Goal: Transaction & Acquisition: Purchase product/service

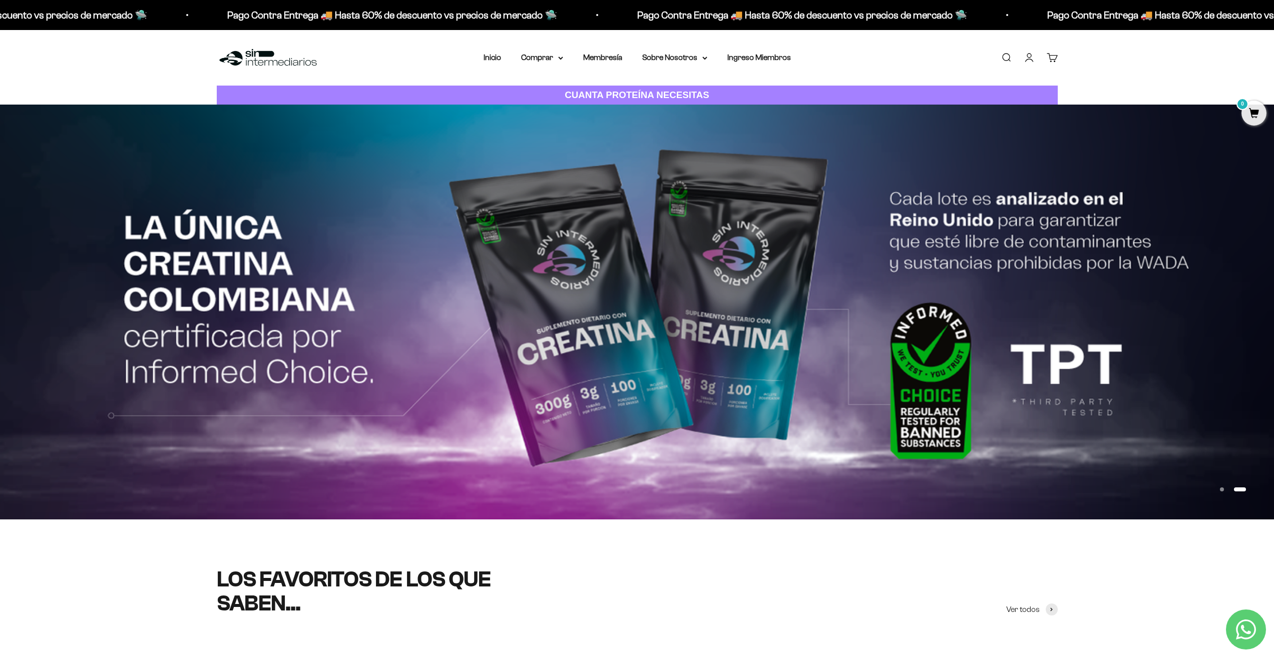
click at [533, 55] on summary "Comprar" at bounding box center [542, 57] width 42 height 13
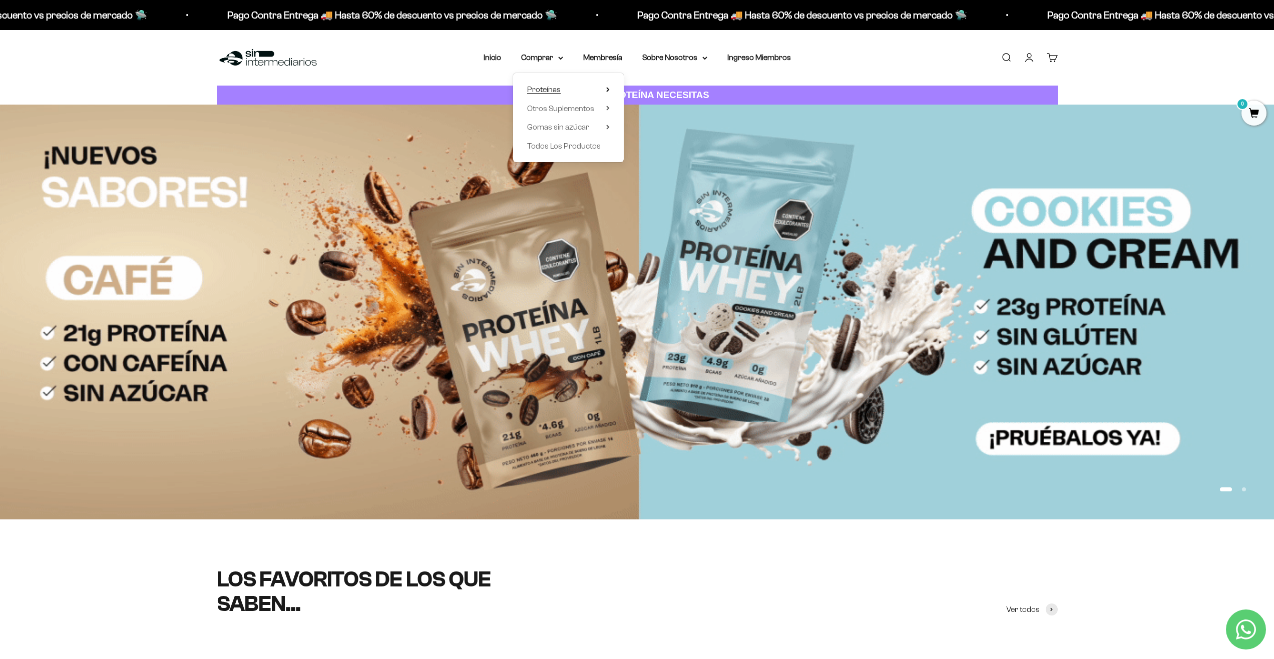
click at [551, 90] on span "Proteínas" at bounding box center [544, 89] width 34 height 9
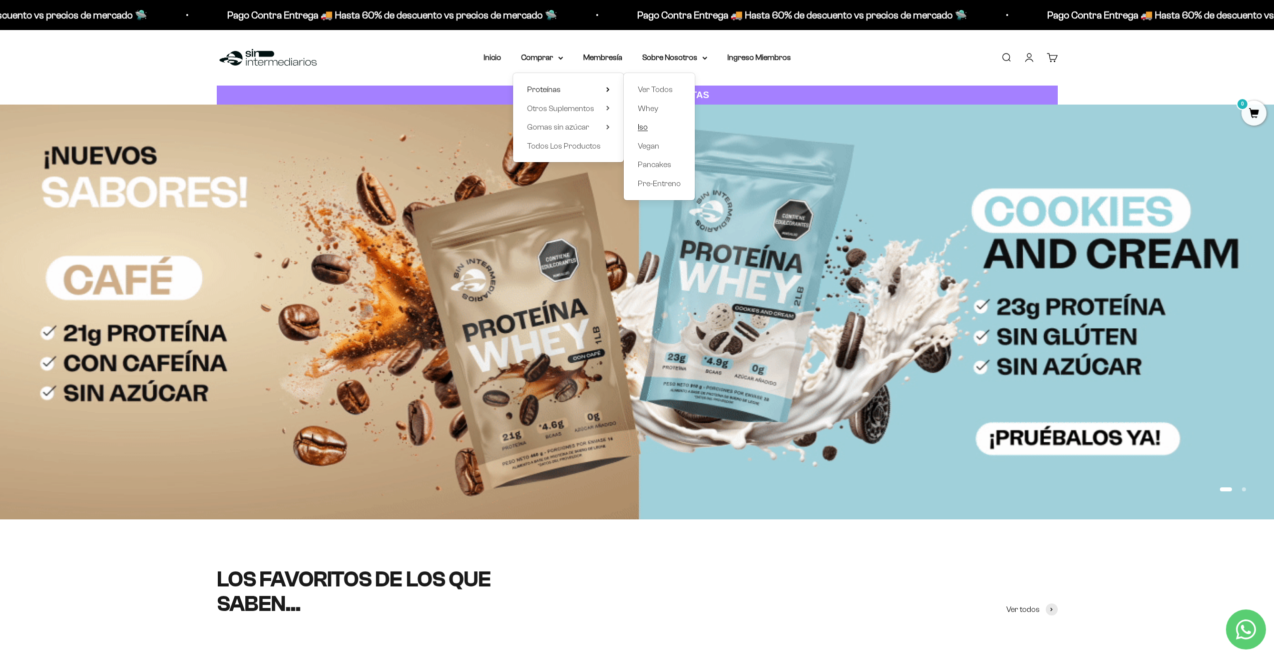
click at [641, 128] on span "Iso" at bounding box center [643, 127] width 10 height 9
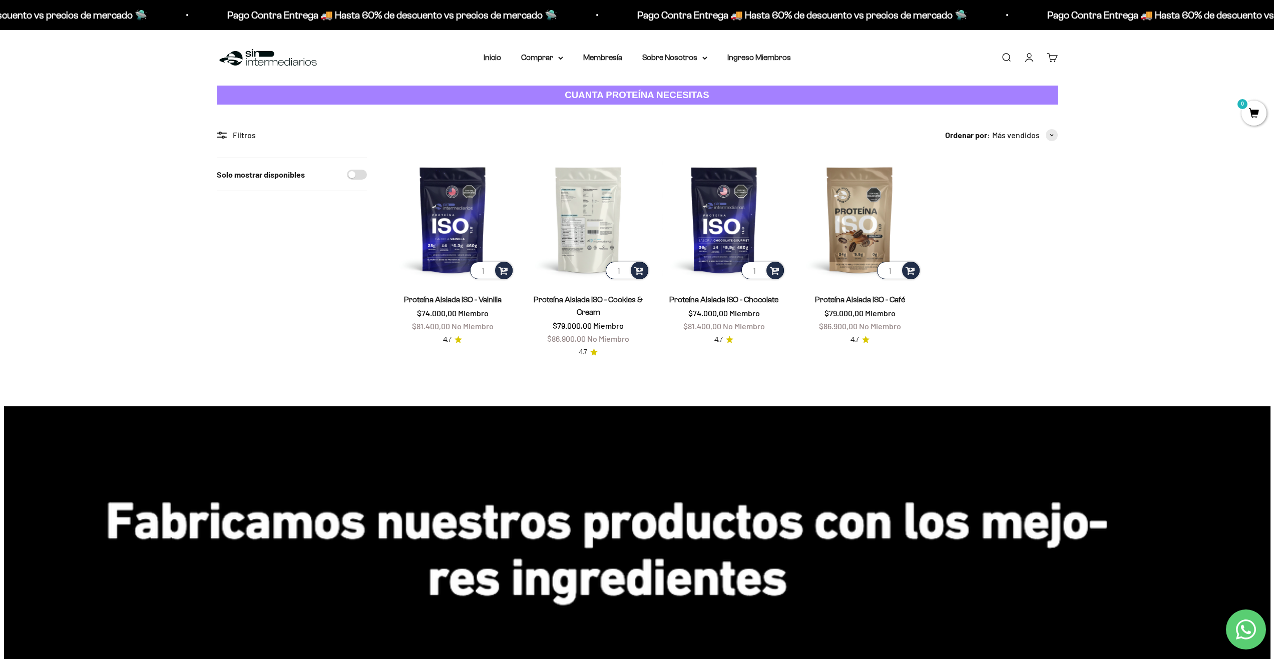
click at [592, 205] on img at bounding box center [588, 220] width 124 height 124
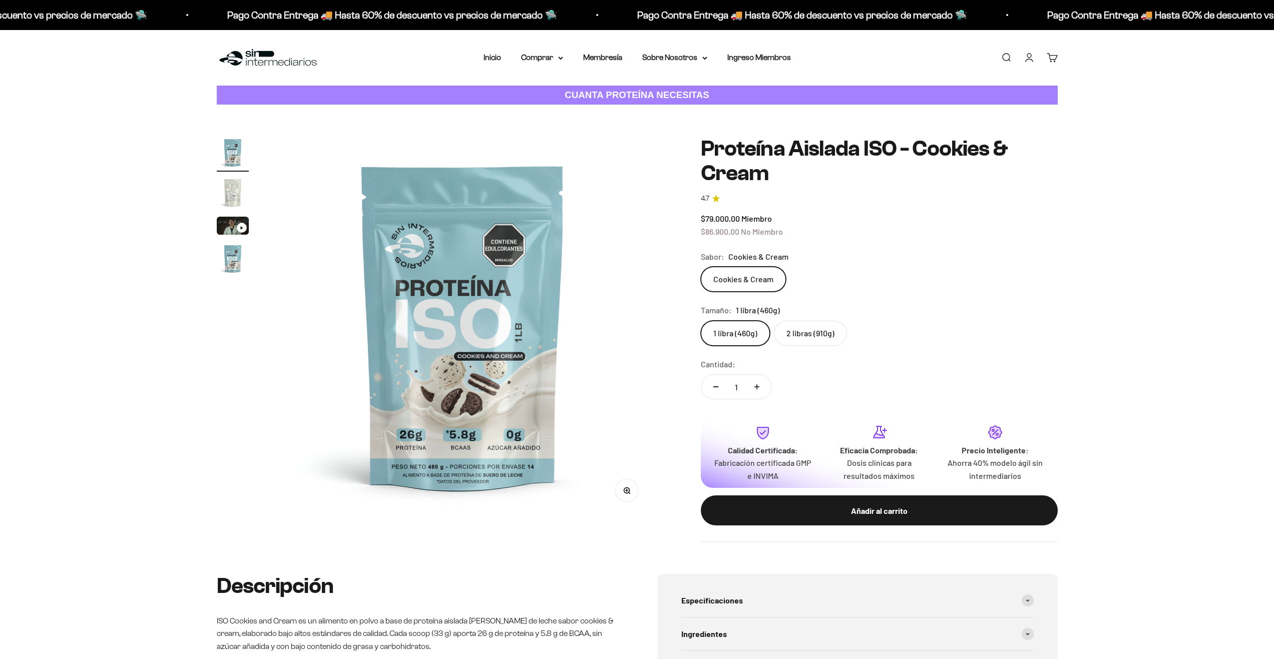
click at [235, 197] on img "Ir al artículo 2" at bounding box center [233, 193] width 32 height 32
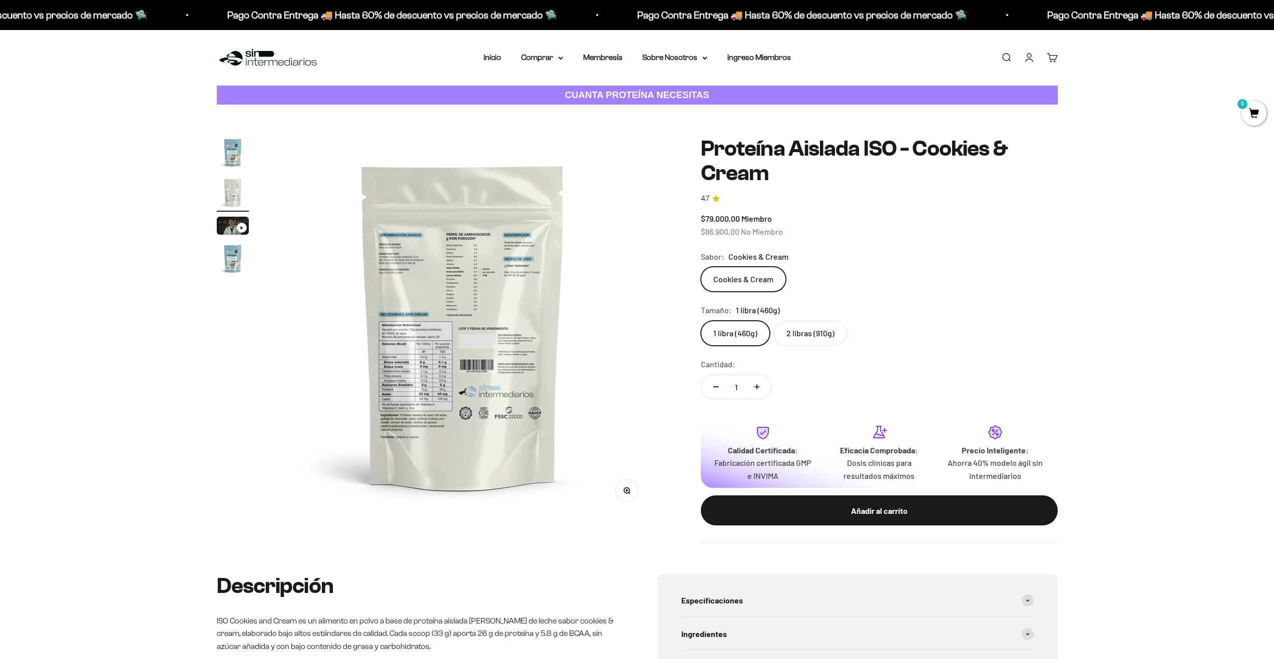
click at [446, 345] on img at bounding box center [463, 327] width 380 height 380
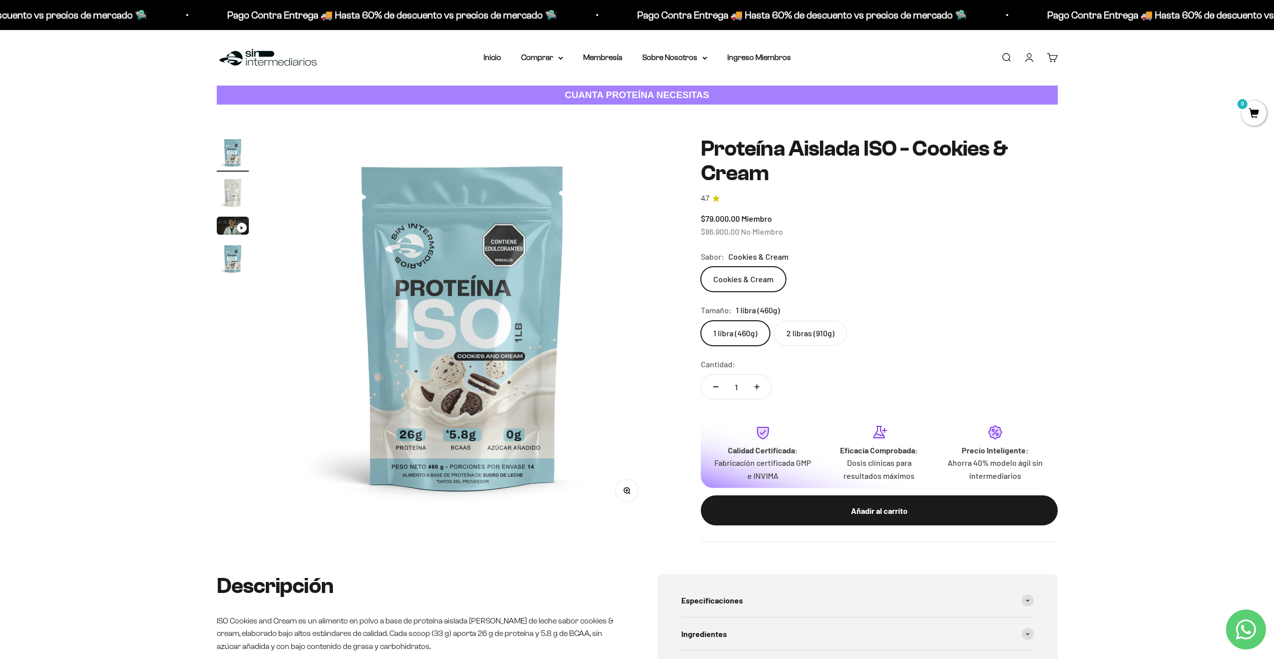
click at [797, 333] on label "2 libras (910g)" at bounding box center [810, 333] width 73 height 25
click at [701, 321] on input "2 libras (910g)" at bounding box center [700, 320] width 1 height 1
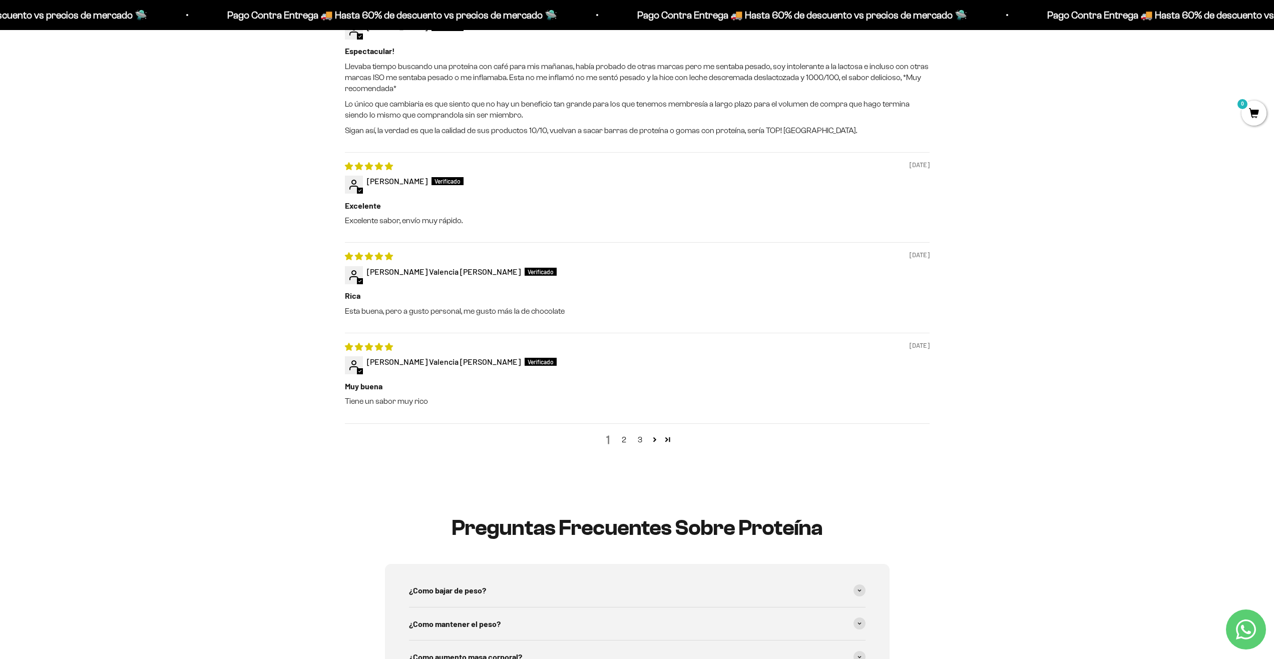
scroll to position [1201, 0]
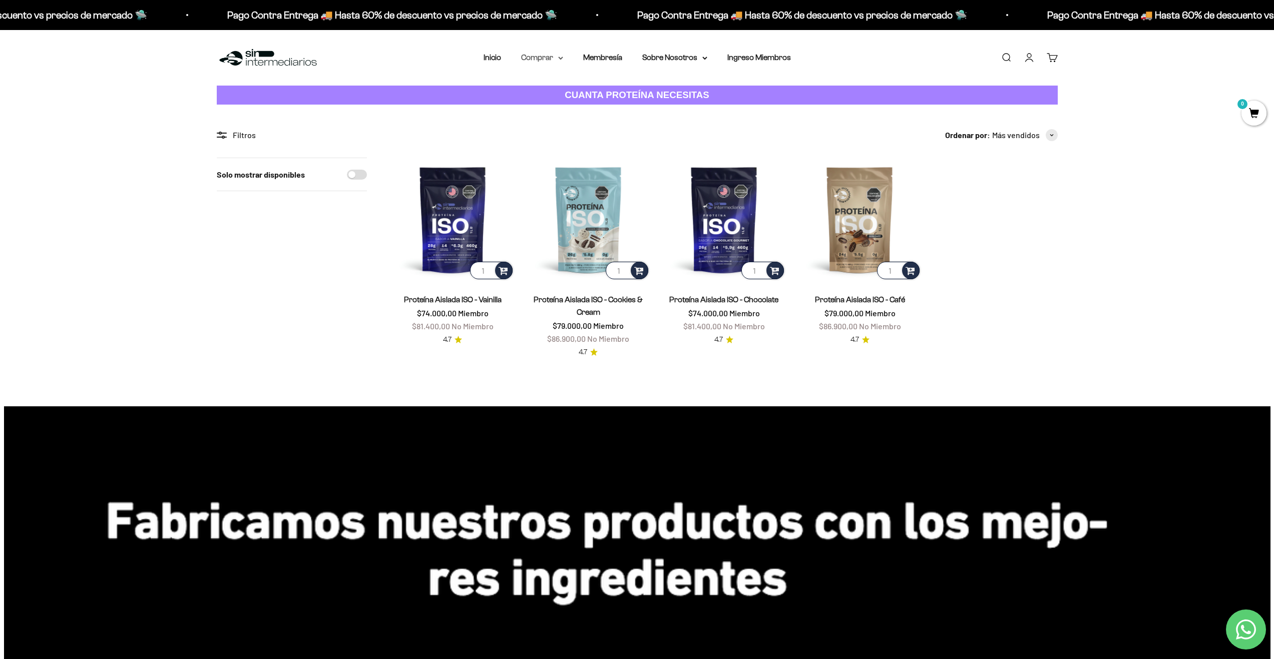
click at [536, 61] on summary "Comprar" at bounding box center [542, 57] width 42 height 13
click at [558, 132] on span "Gomas sin azúcar" at bounding box center [558, 127] width 62 height 13
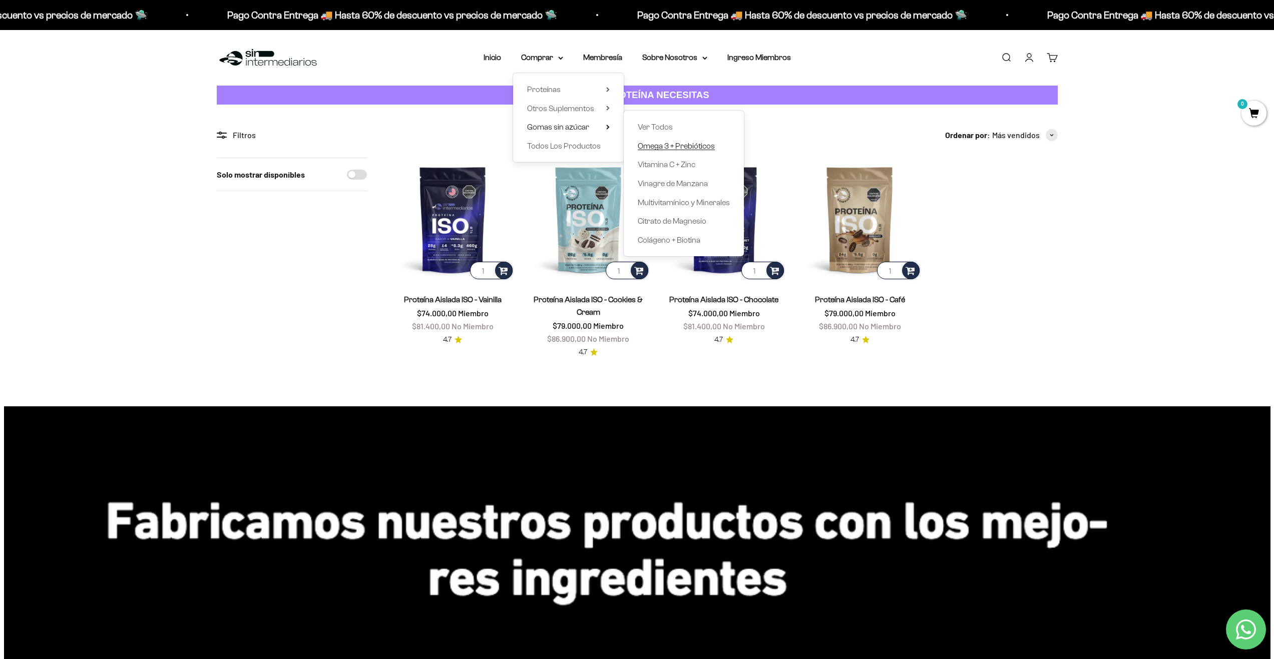
click at [658, 144] on span "Omega 3 + Prebióticos" at bounding box center [676, 146] width 77 height 9
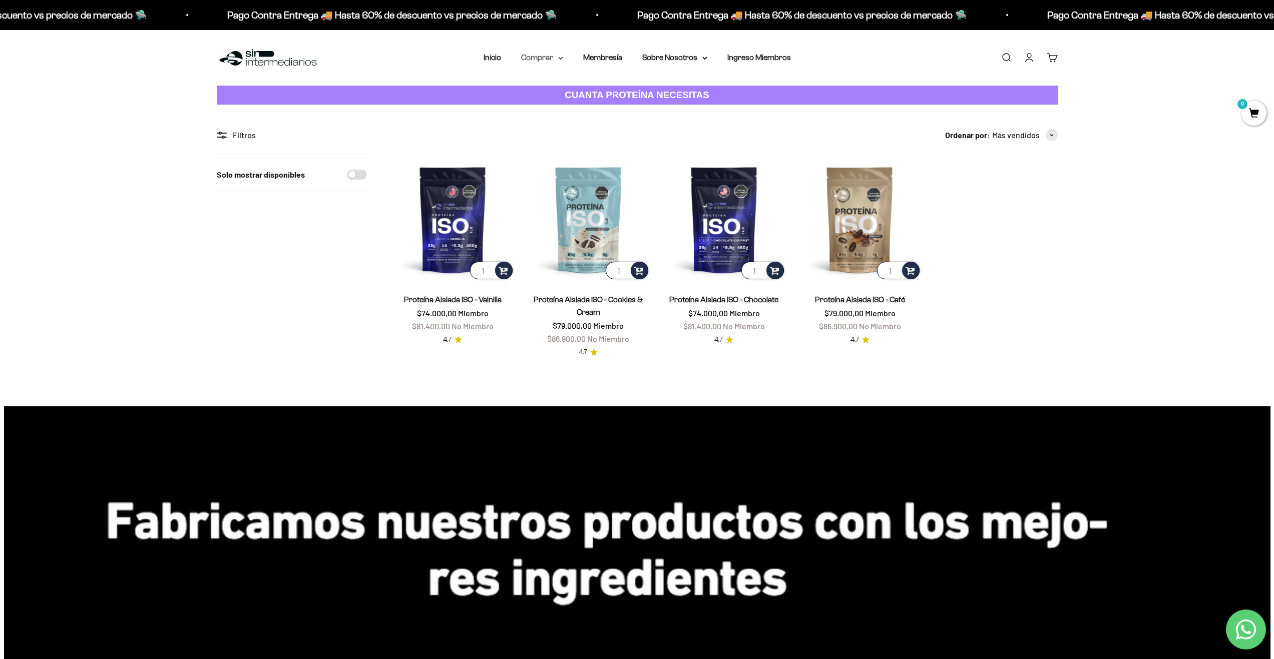
click at [529, 59] on summary "Comprar" at bounding box center [542, 57] width 42 height 13
click at [601, 57] on link "Membresía" at bounding box center [602, 57] width 39 height 9
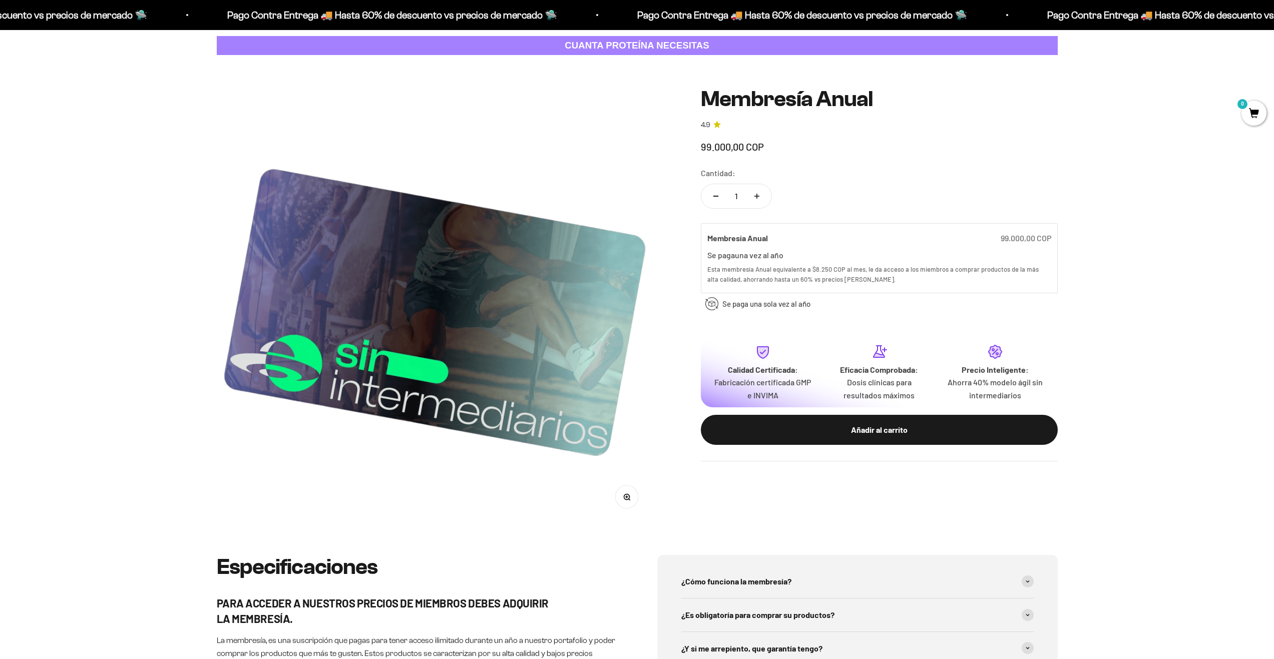
scroll to position [50, 0]
